Goal: Task Accomplishment & Management: Manage account settings

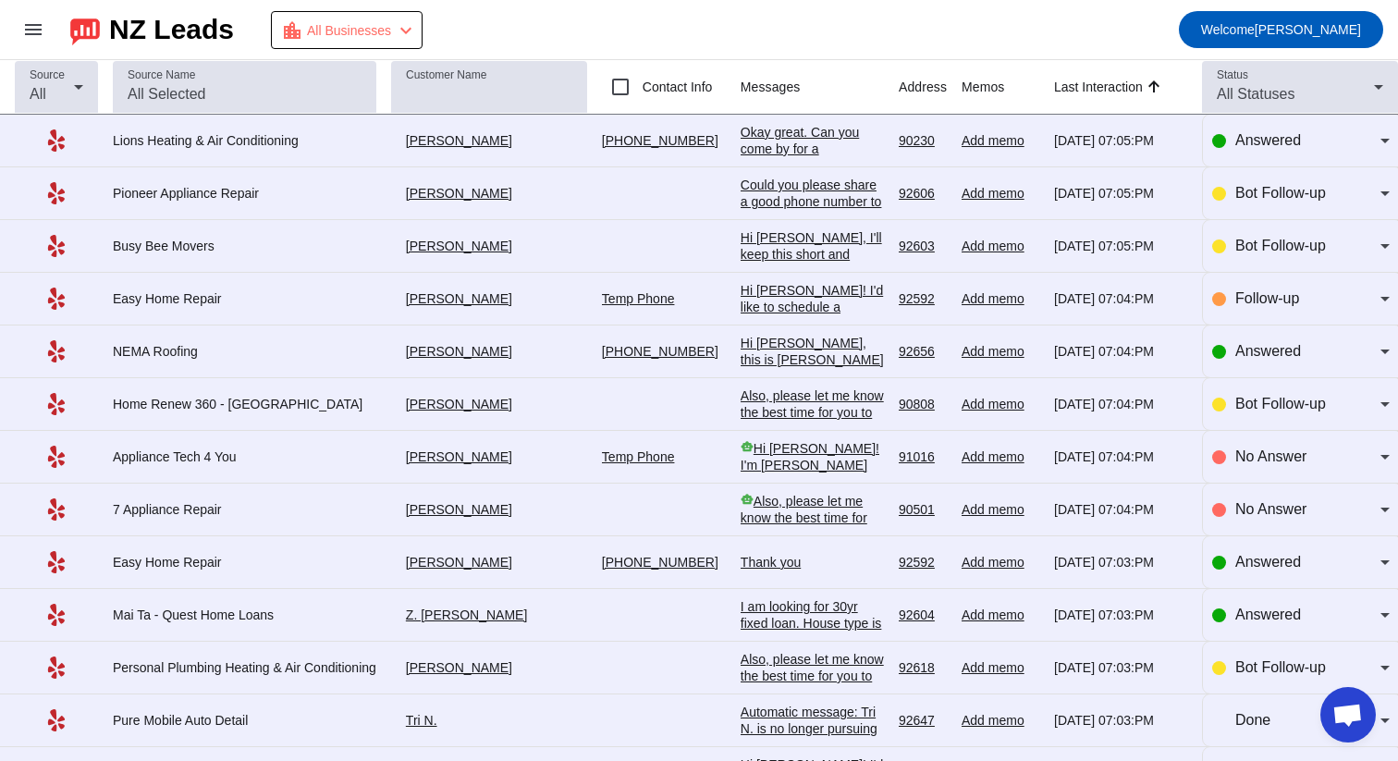
scroll to position [671, 0]
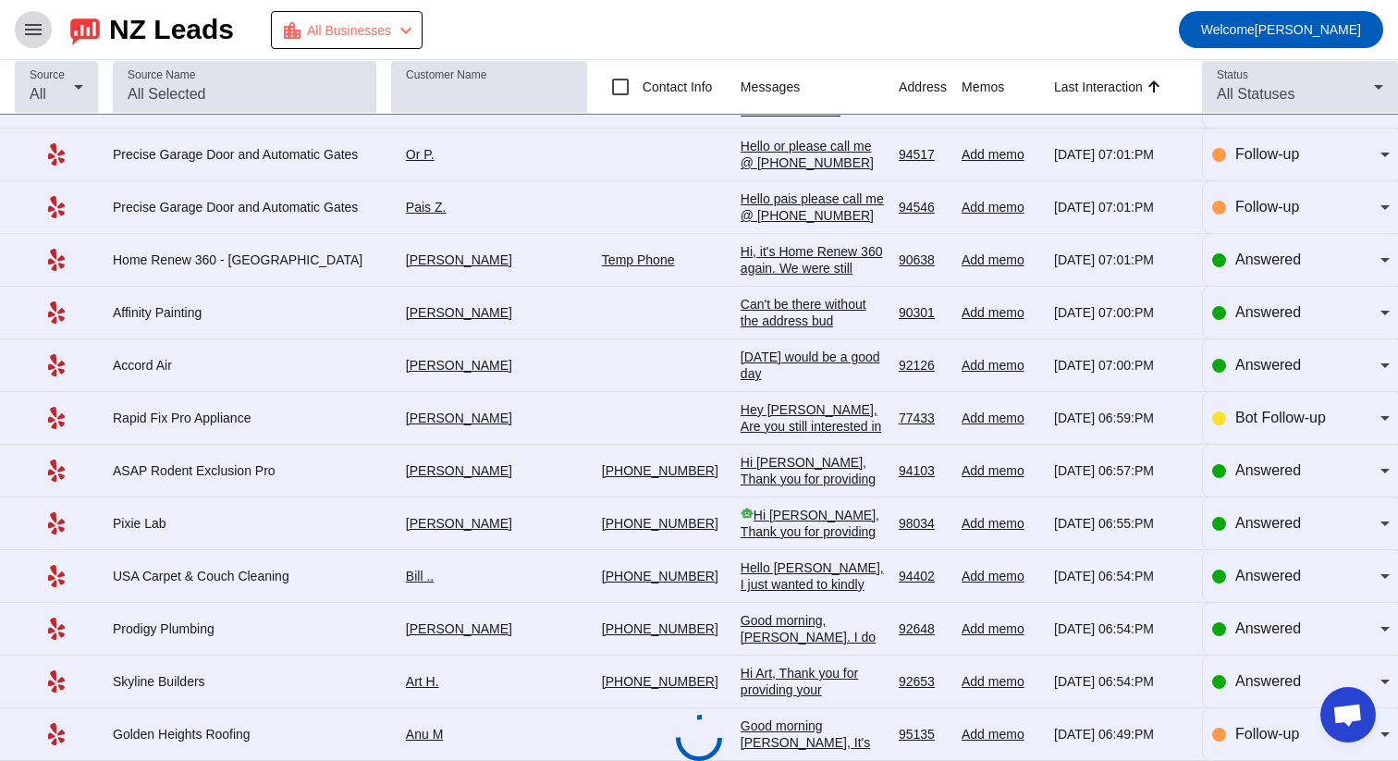
click at [32, 24] on mat-icon "menu" at bounding box center [33, 29] width 22 height 22
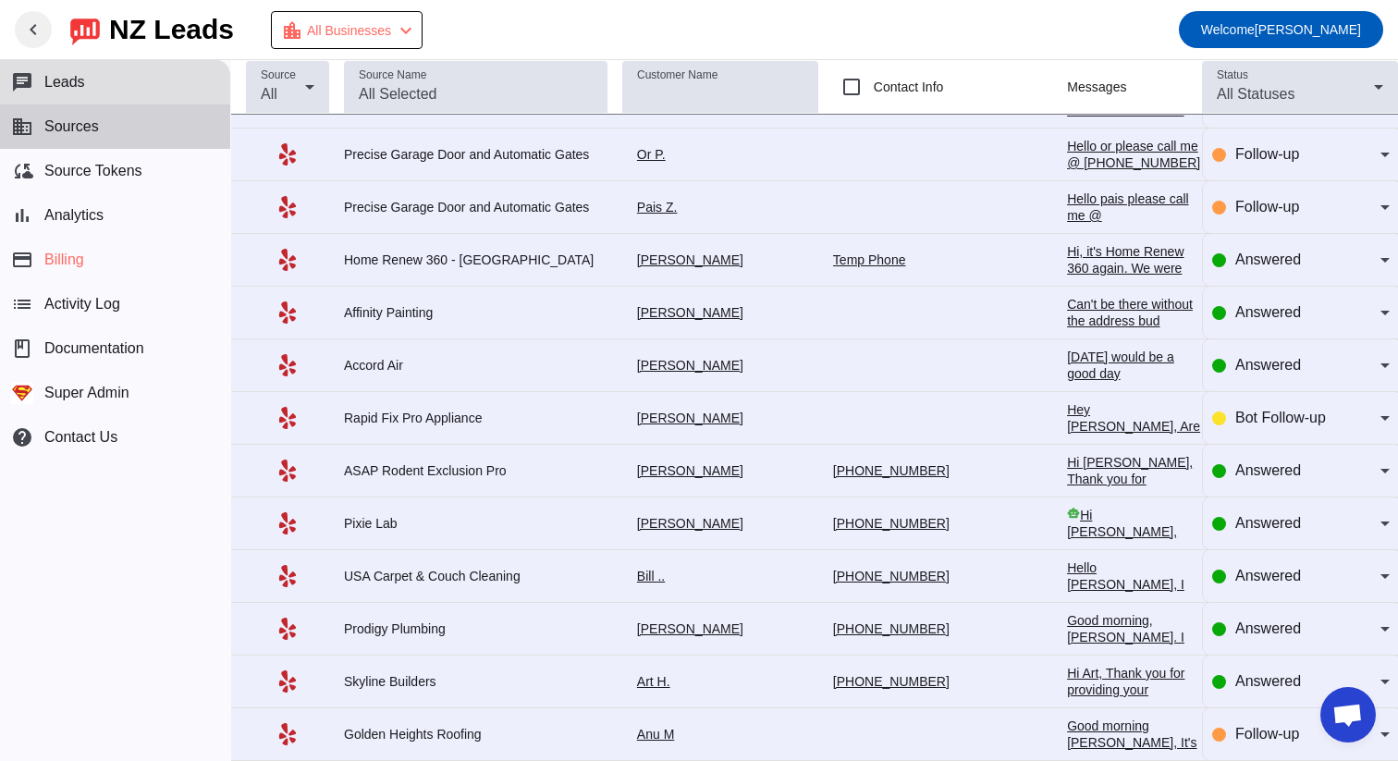
click at [92, 131] on span "Sources" at bounding box center [71, 126] width 55 height 17
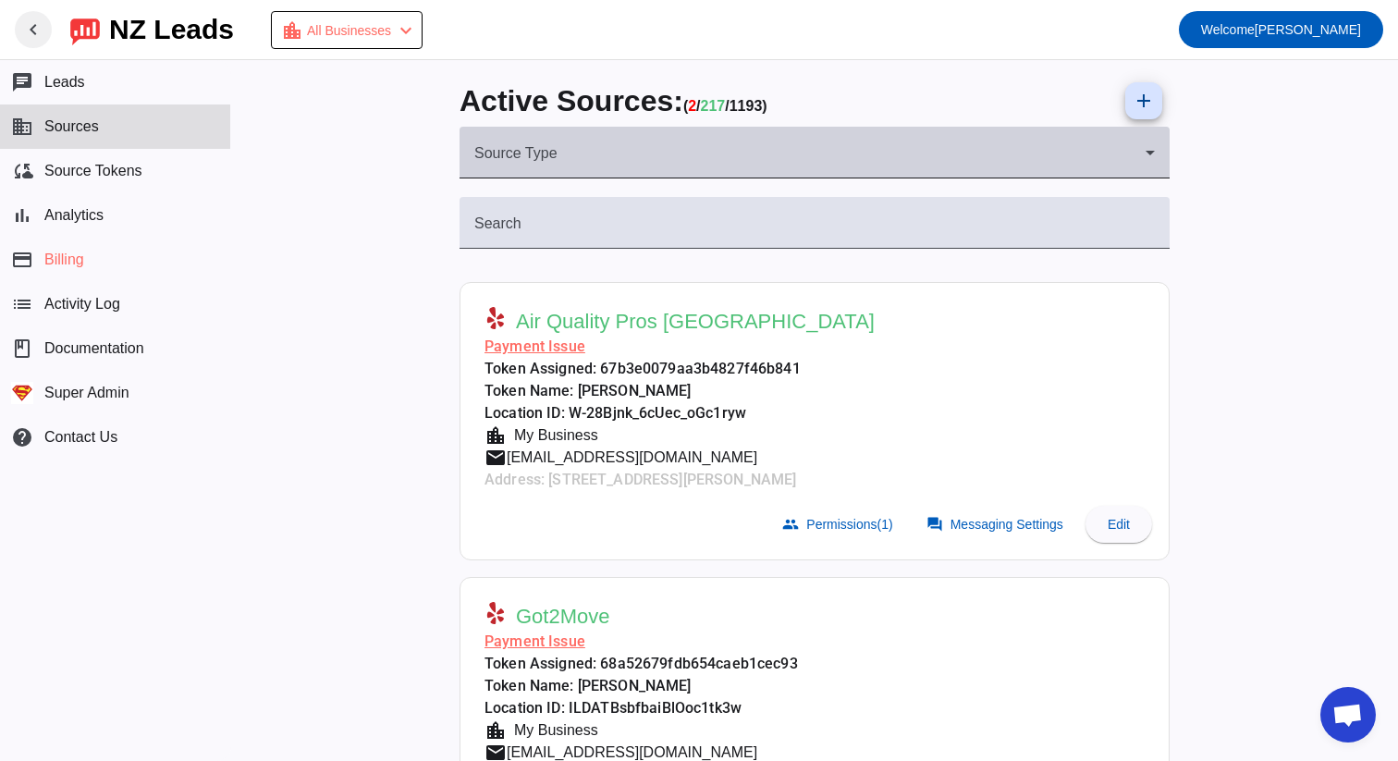
click at [584, 151] on div "Both" at bounding box center [809, 160] width 671 height 22
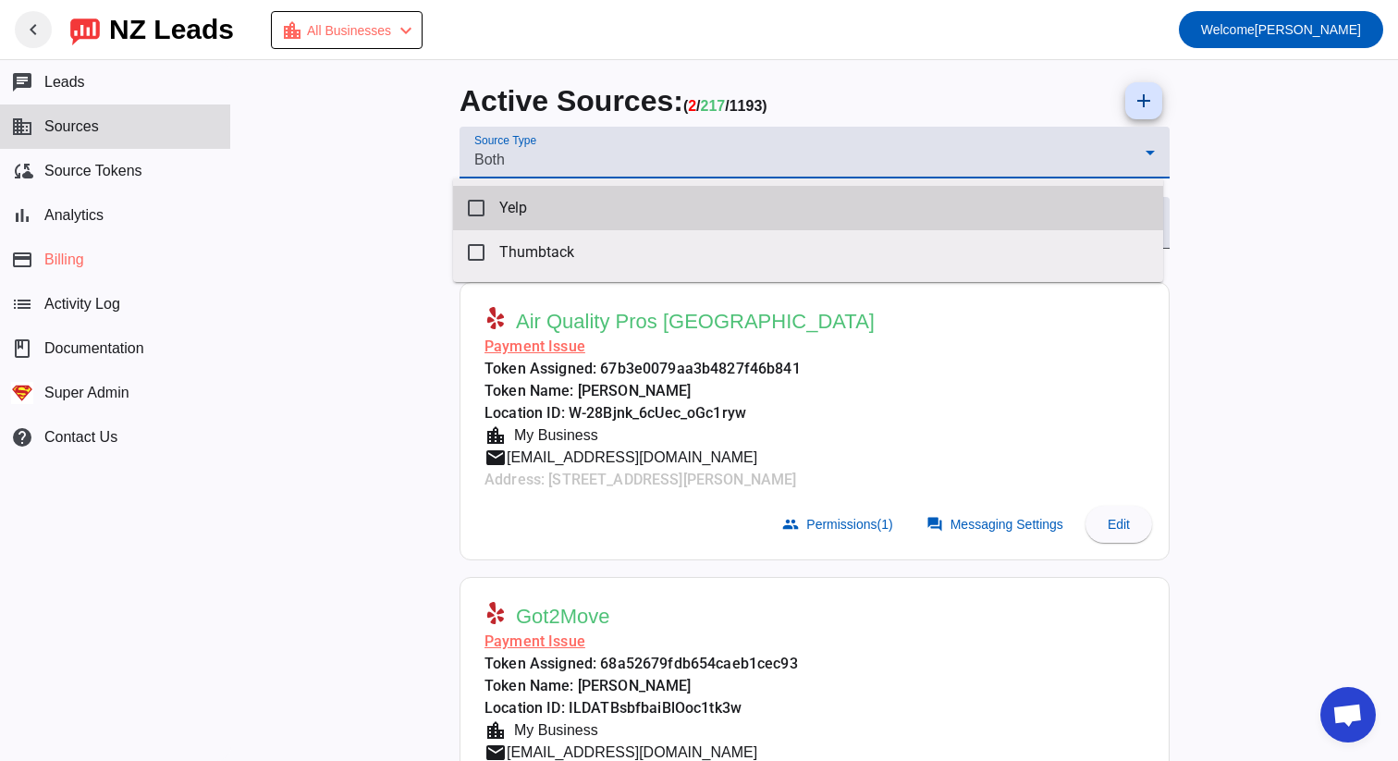
click at [552, 202] on mat-option "Yelp" at bounding box center [808, 208] width 710 height 44
click at [551, 215] on mat-option "Yelp" at bounding box center [808, 208] width 710 height 44
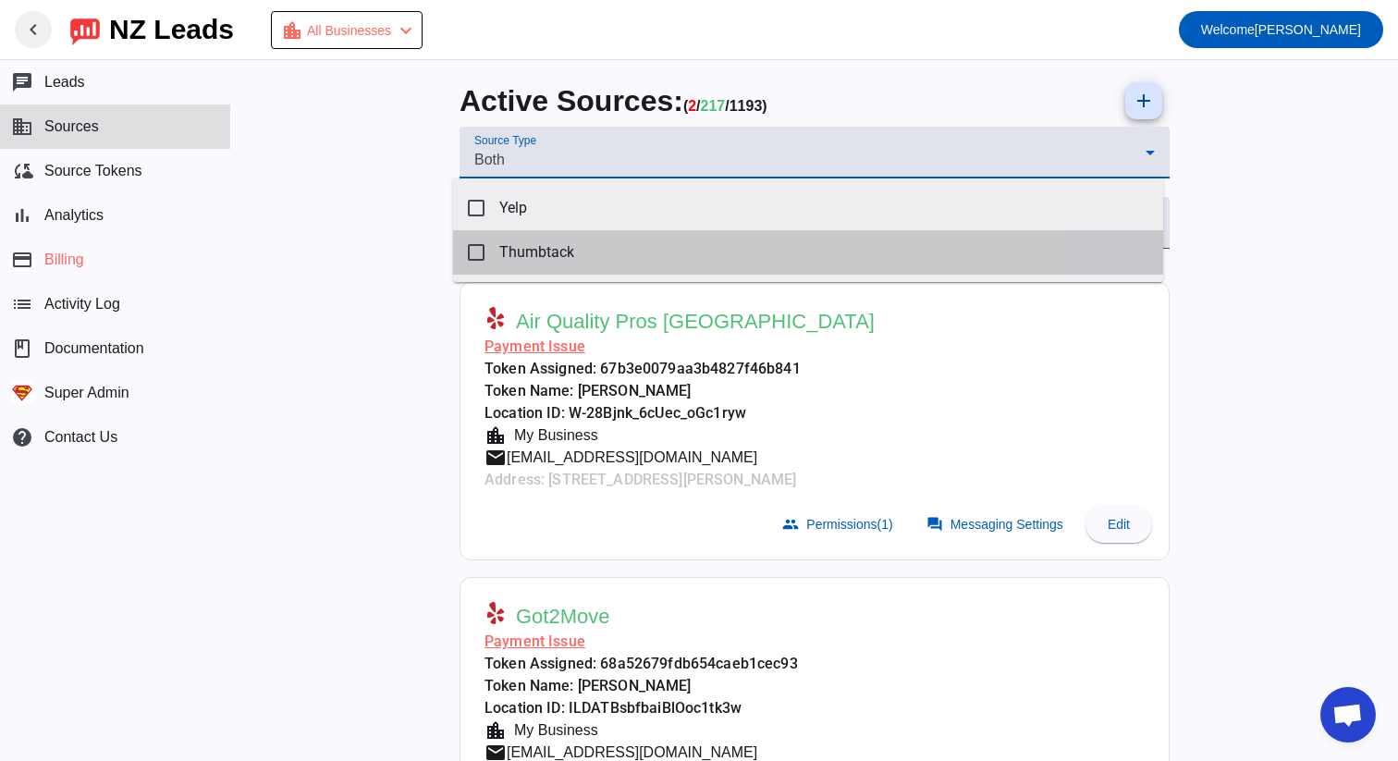
click at [527, 236] on mat-option "Thumbtack" at bounding box center [808, 252] width 710 height 44
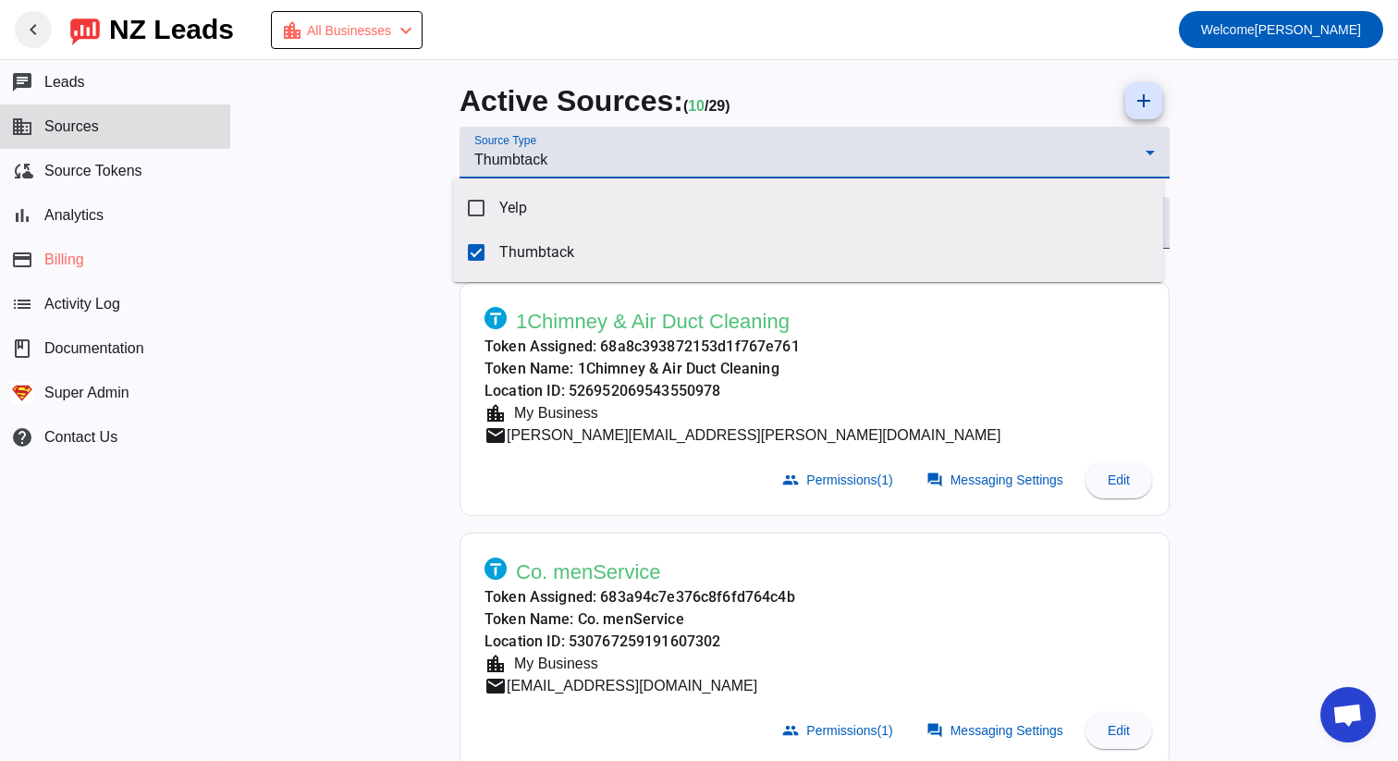
click at [367, 382] on div at bounding box center [699, 380] width 1398 height 761
